Goal: Transaction & Acquisition: Book appointment/travel/reservation

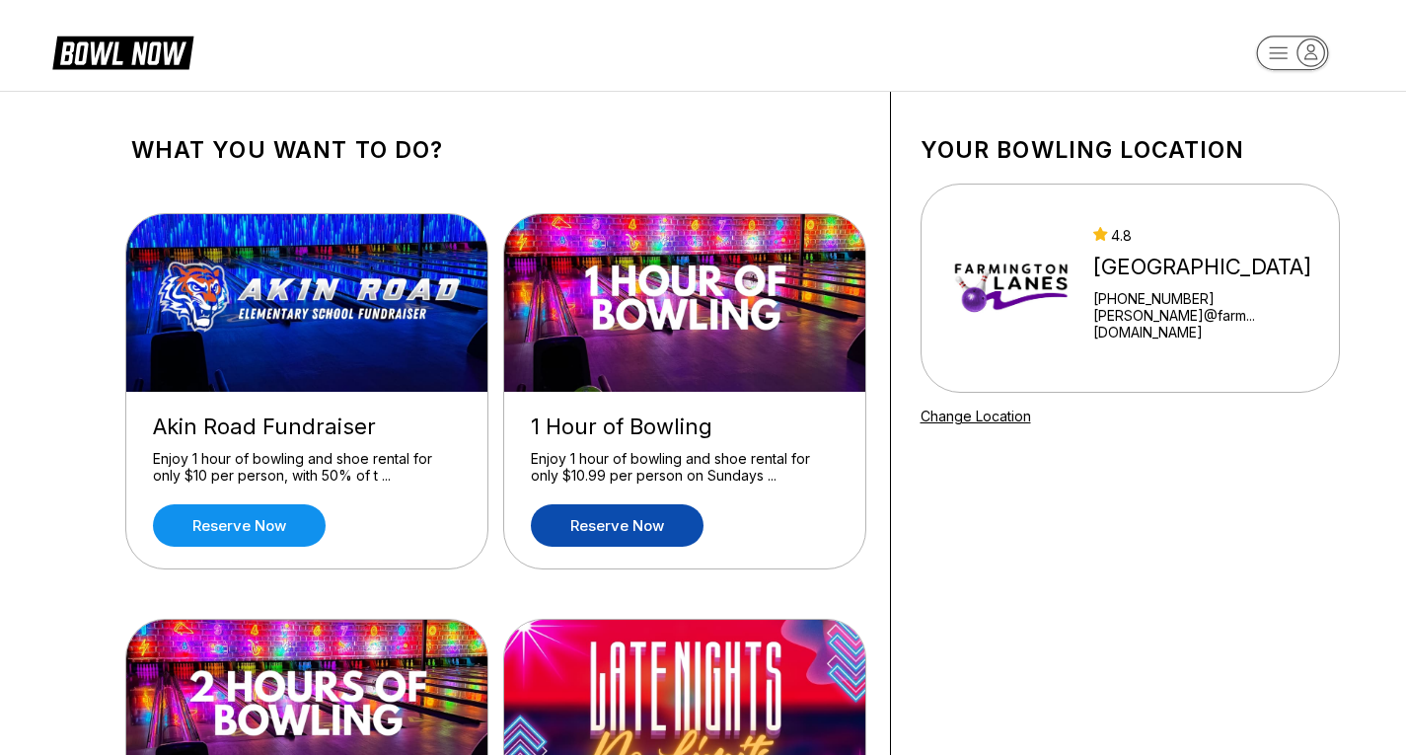
click at [593, 517] on link "Reserve now" at bounding box center [617, 525] width 173 height 42
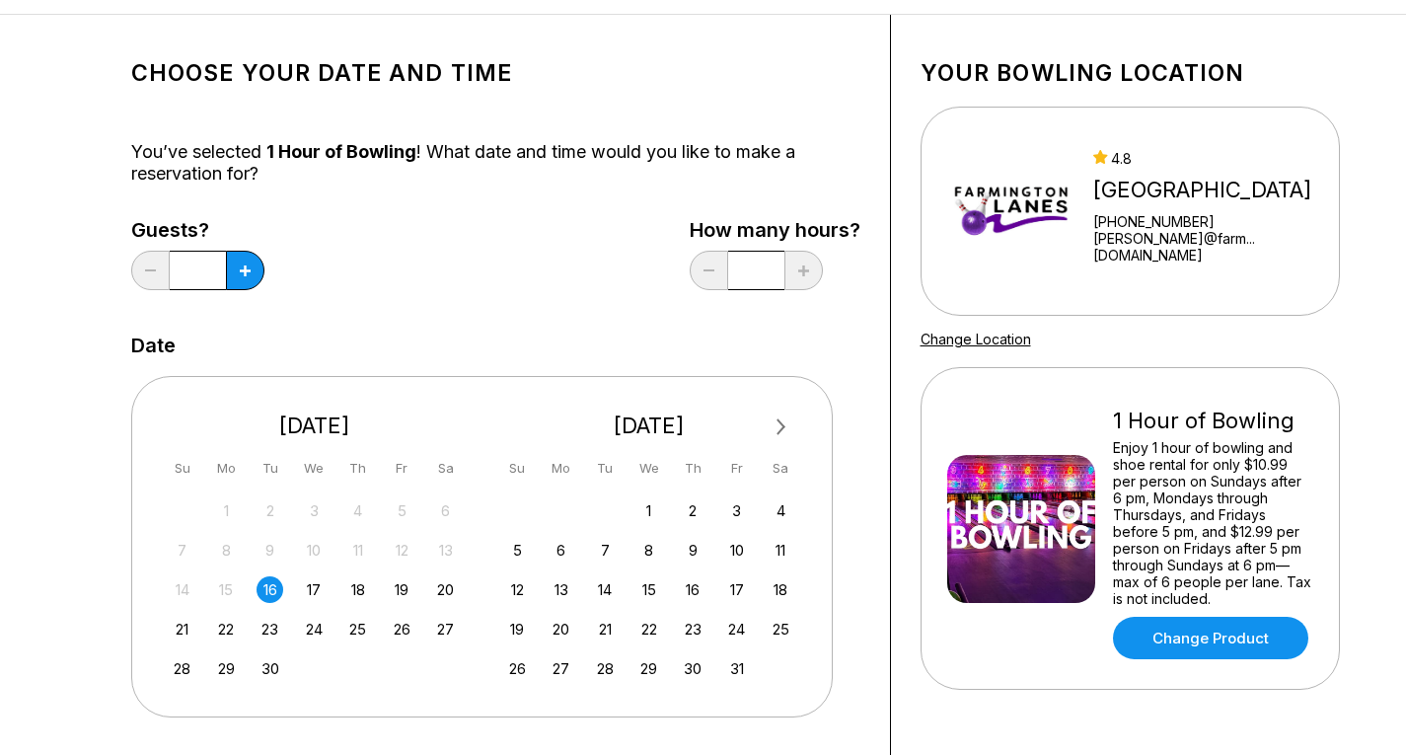
scroll to position [99, 0]
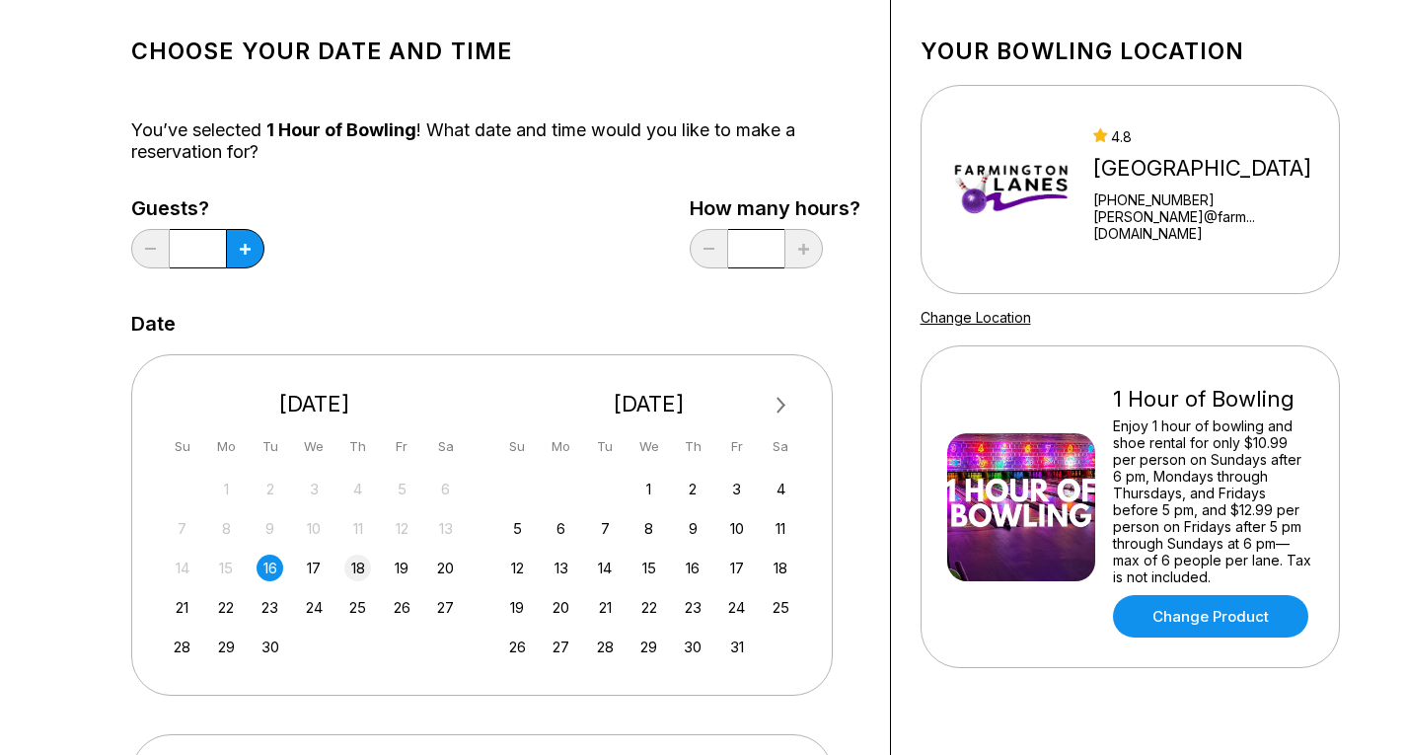
click at [355, 556] on div "18" at bounding box center [357, 567] width 27 height 27
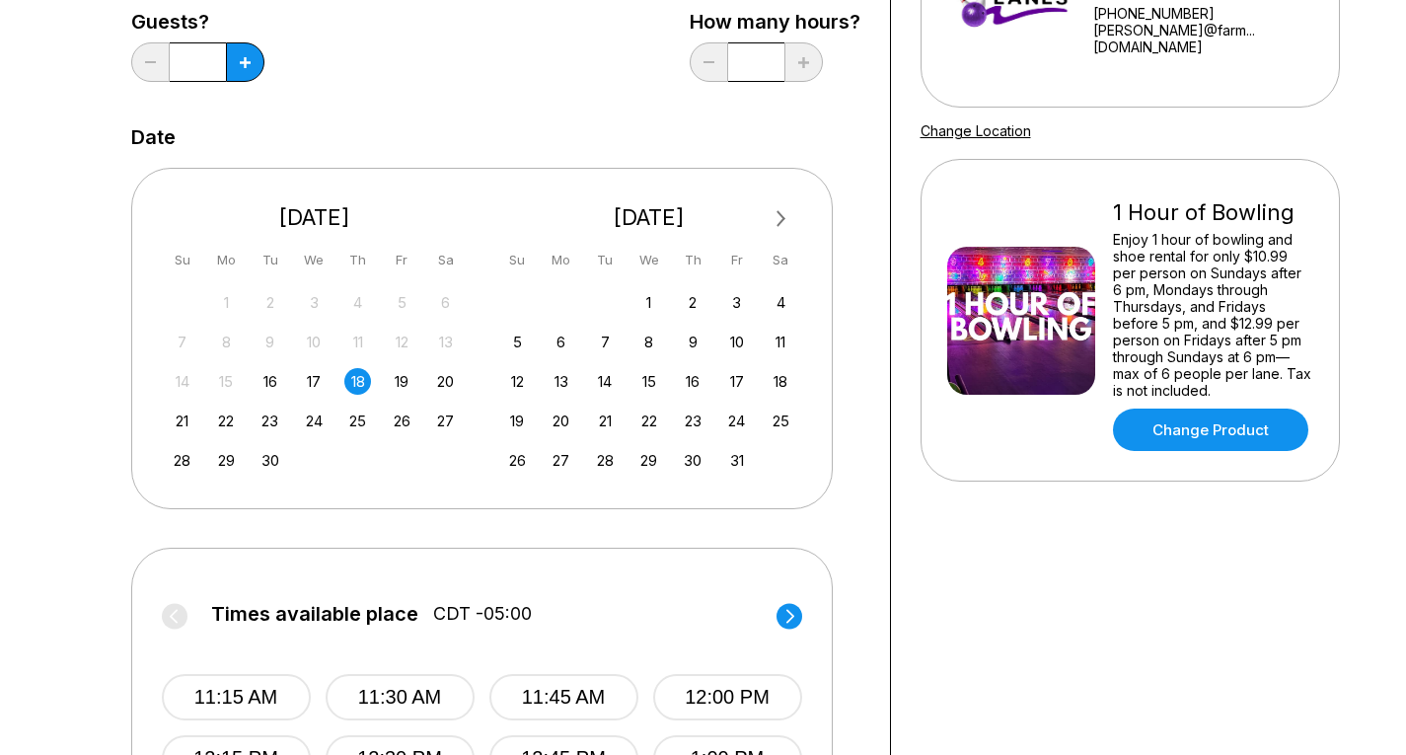
scroll to position [395, 0]
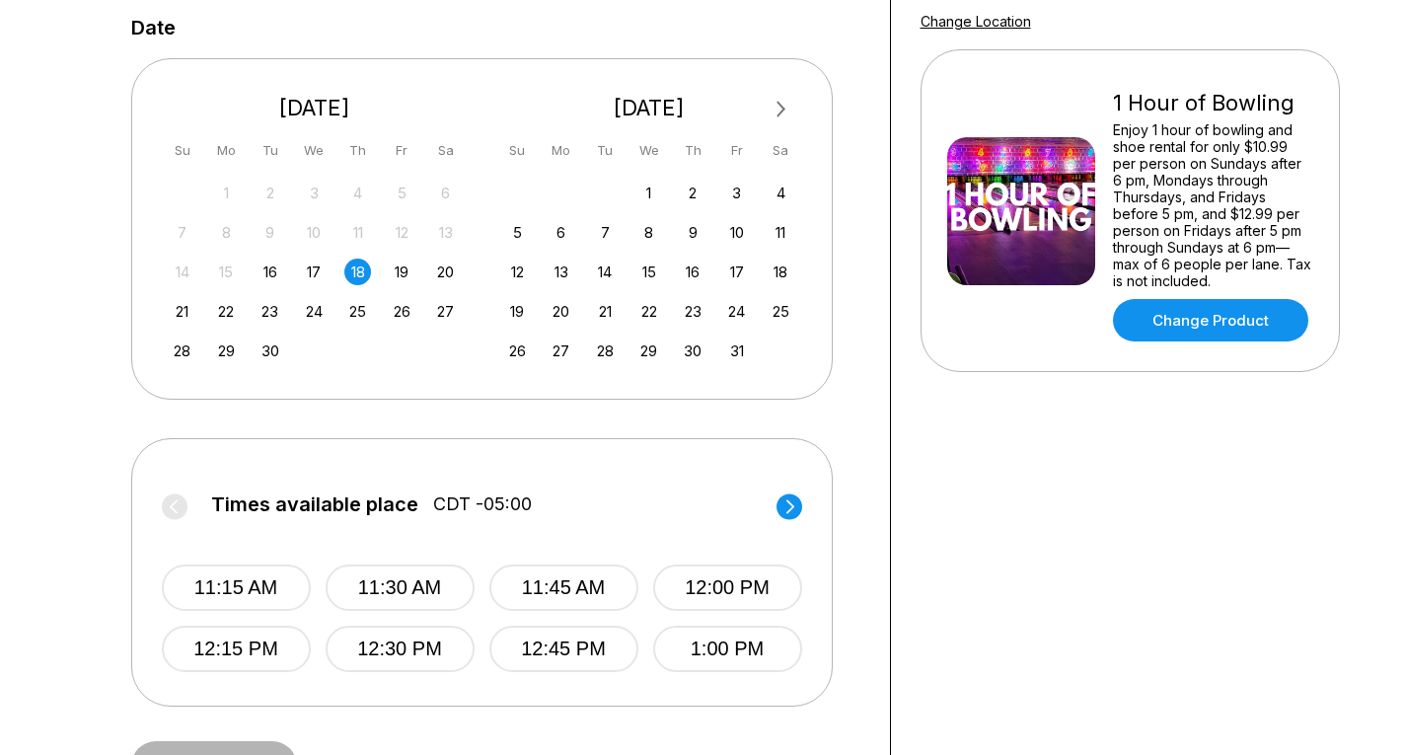
click at [796, 500] on circle at bounding box center [789, 506] width 26 height 26
click at [794, 504] on circle at bounding box center [789, 506] width 26 height 26
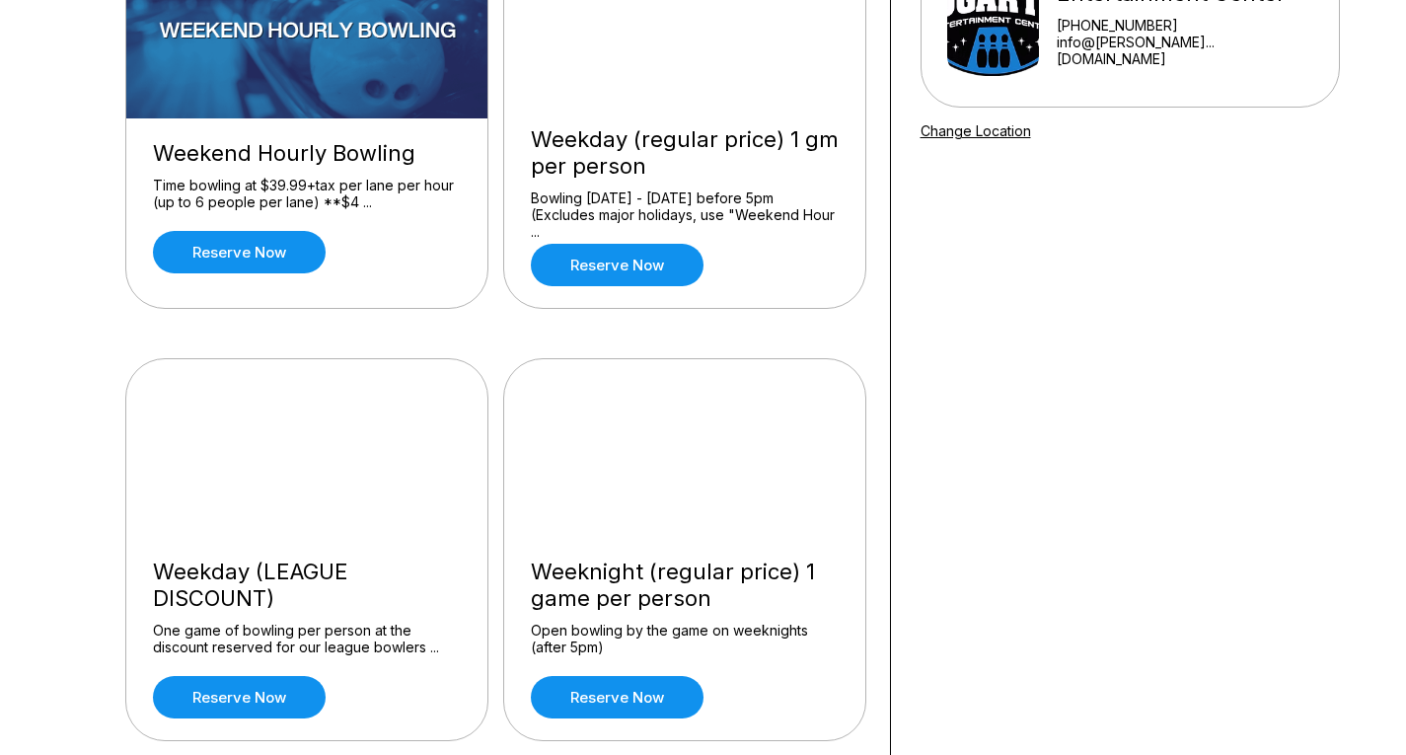
scroll to position [493, 0]
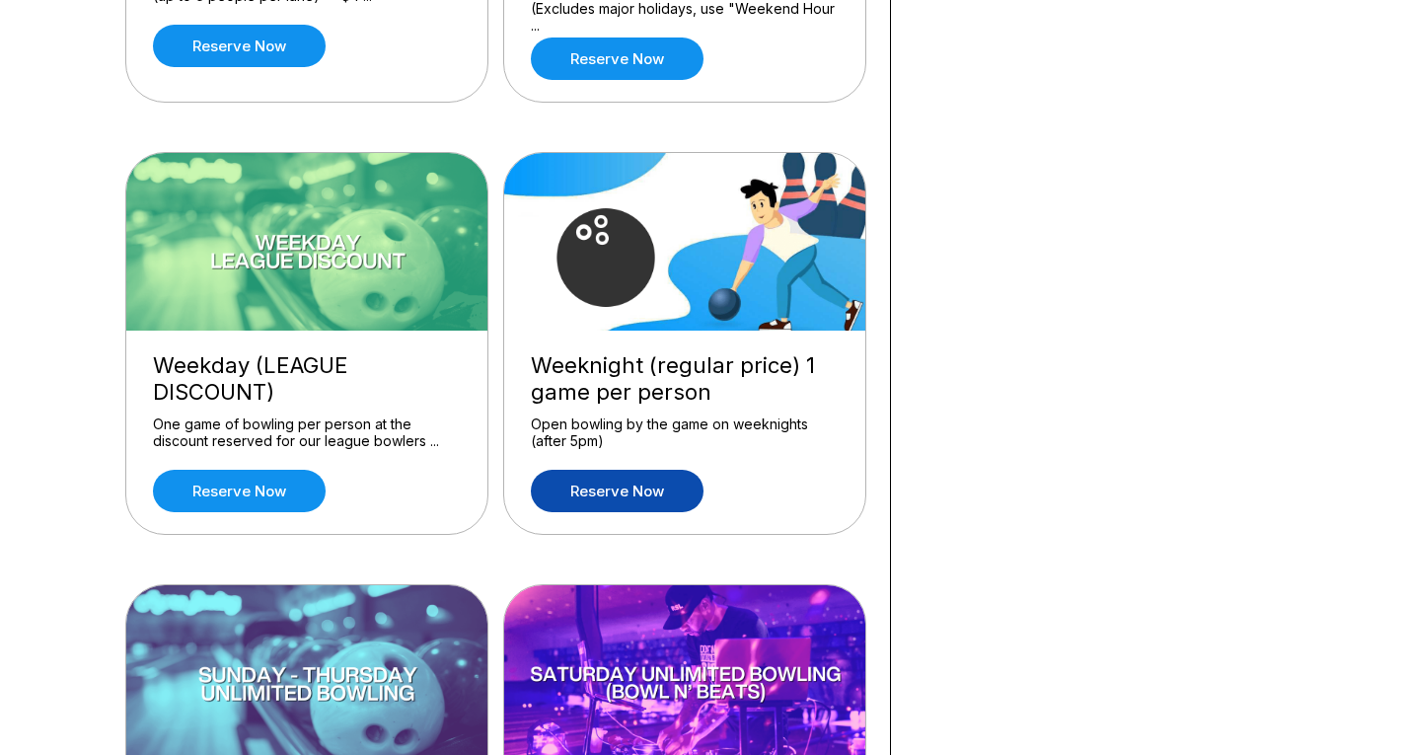
click at [578, 488] on link "Reserve now" at bounding box center [617, 491] width 173 height 42
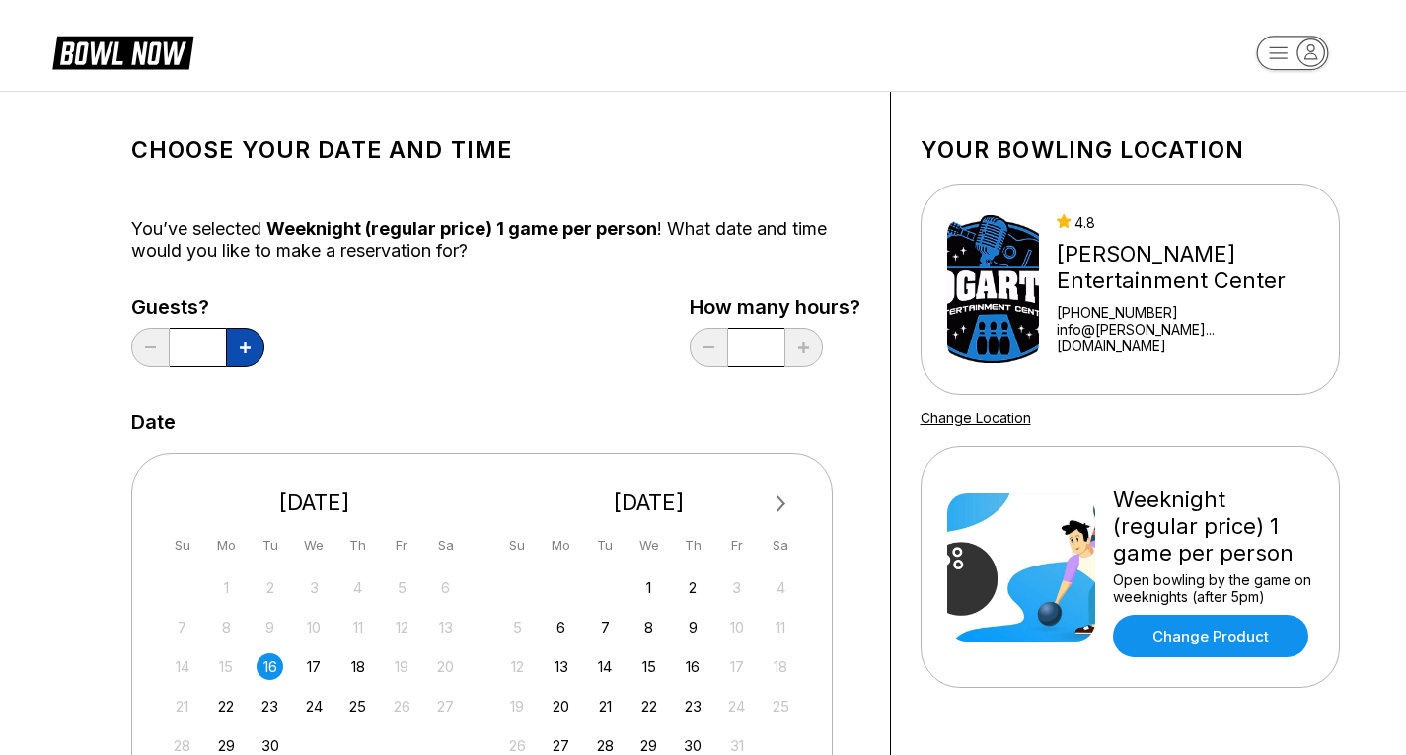
click at [253, 349] on button at bounding box center [245, 346] width 38 height 39
type input "*"
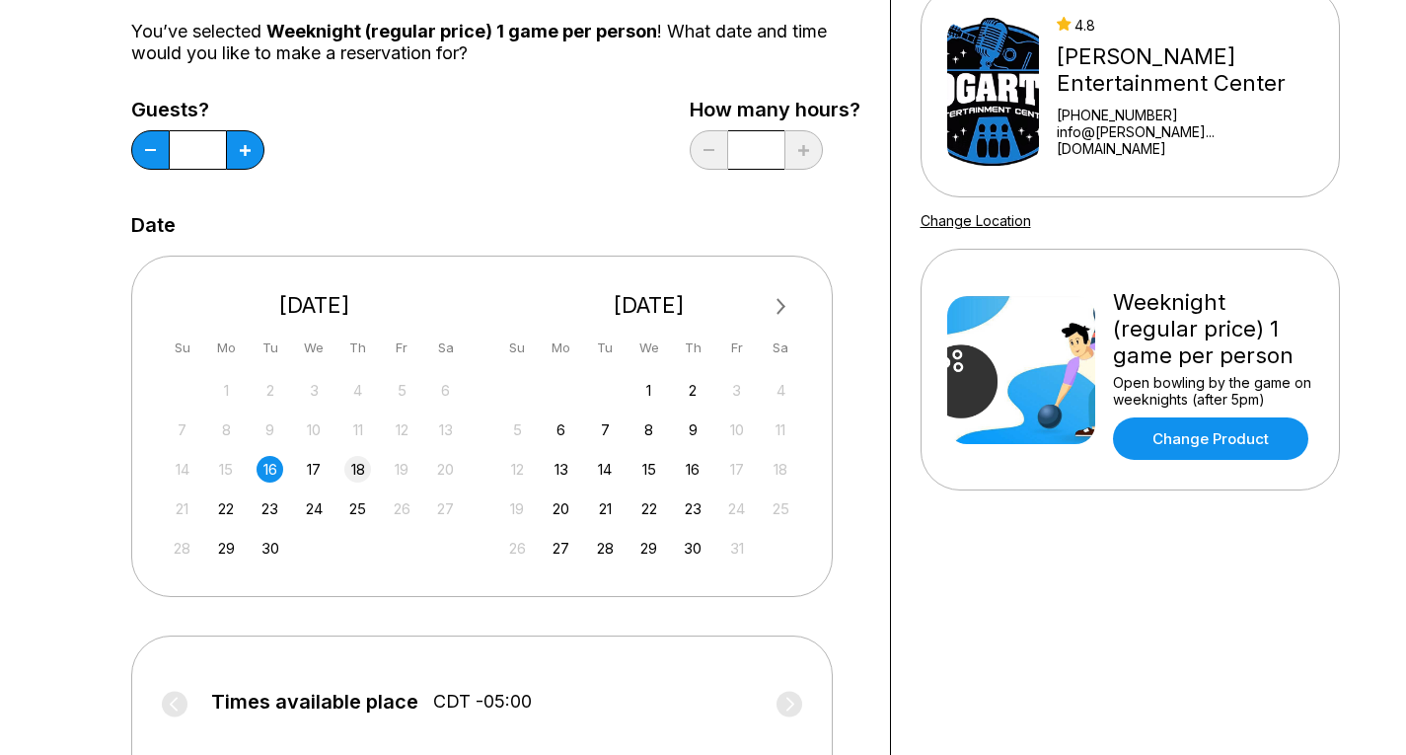
click at [361, 470] on div "18" at bounding box center [357, 469] width 27 height 27
